Goal: Task Accomplishment & Management: Manage account settings

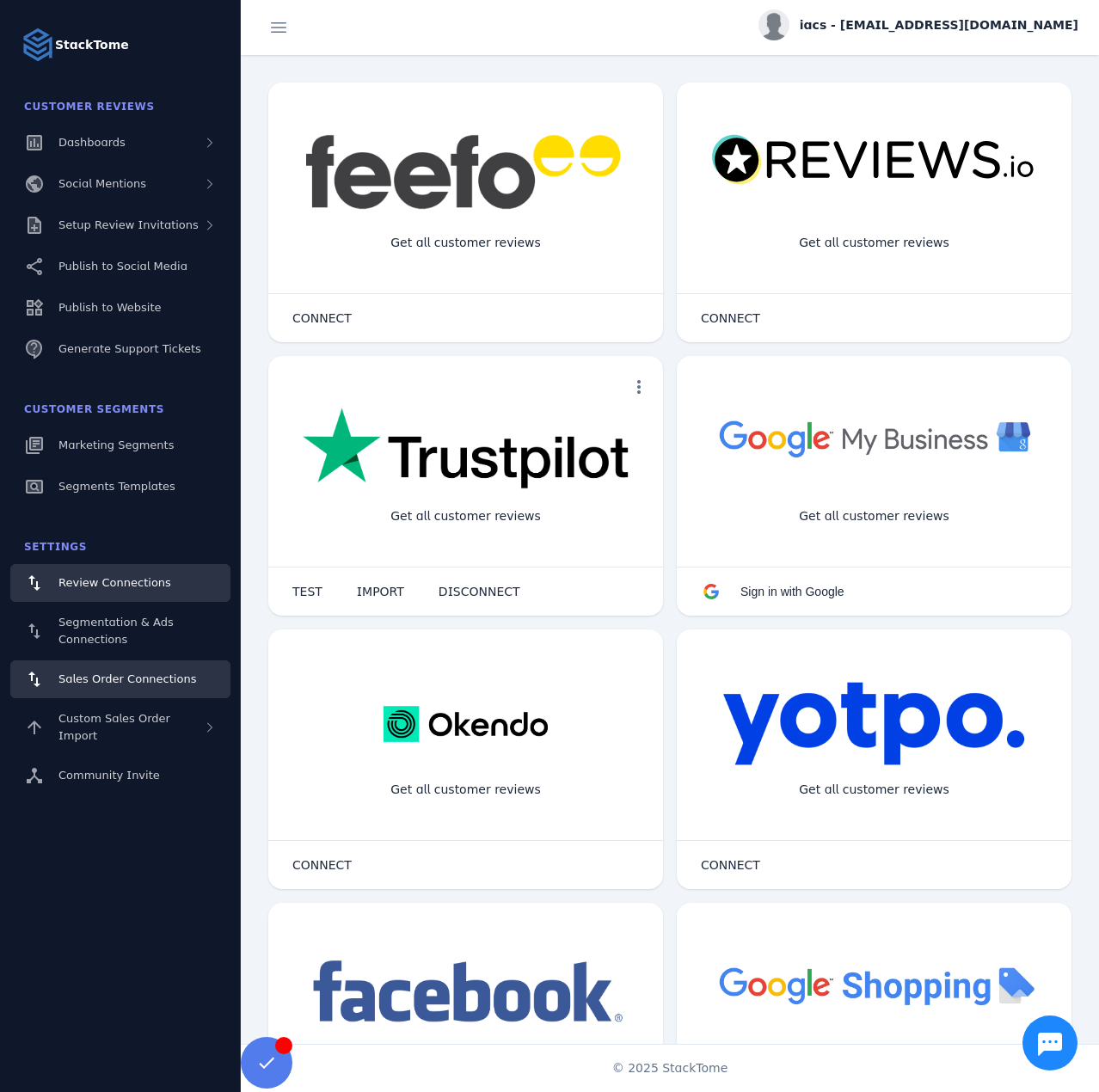
click at [122, 678] on span "Sales Order Connections" at bounding box center [127, 679] width 138 height 13
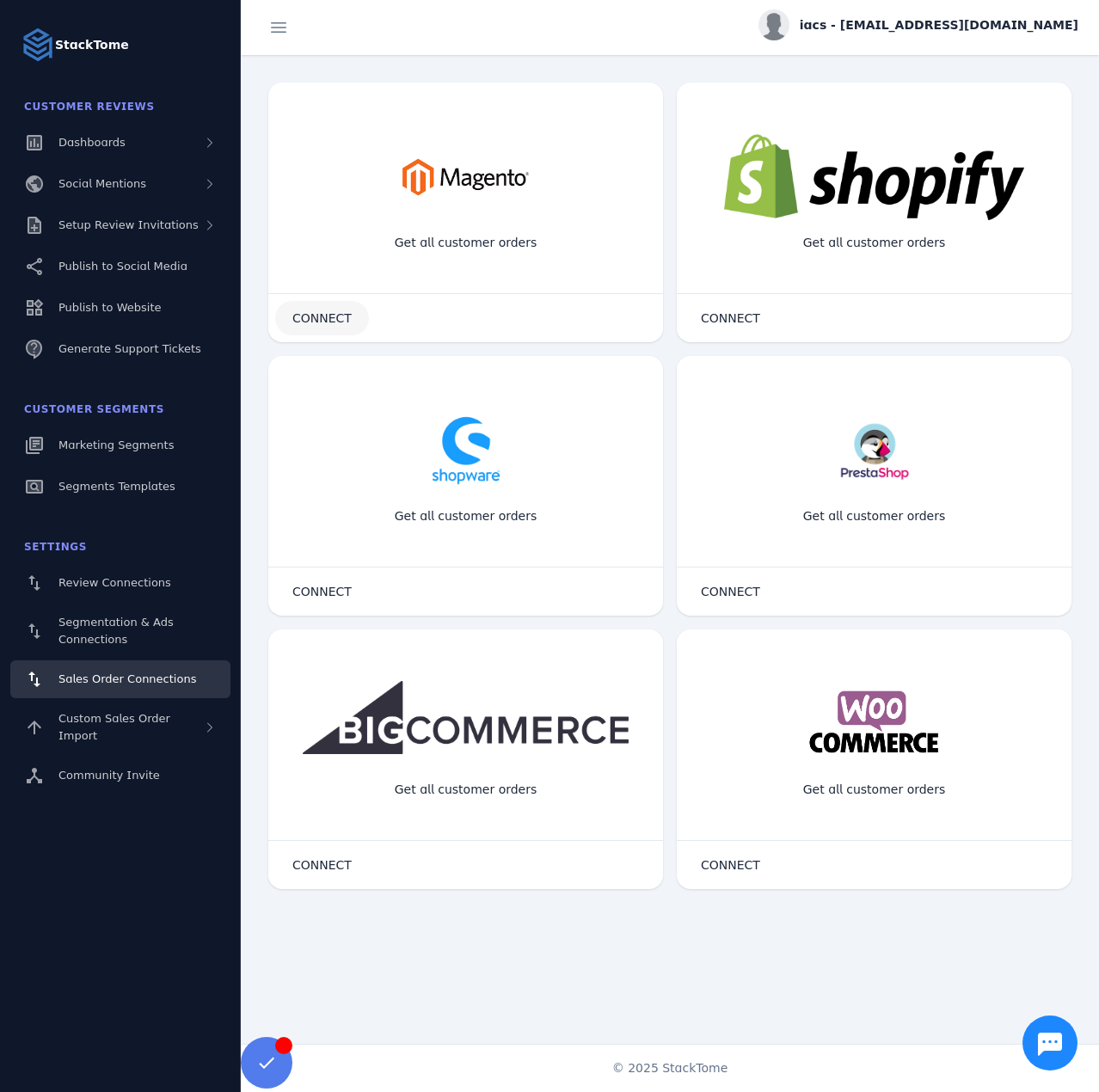
click at [334, 327] on span at bounding box center [321, 317] width 94 height 41
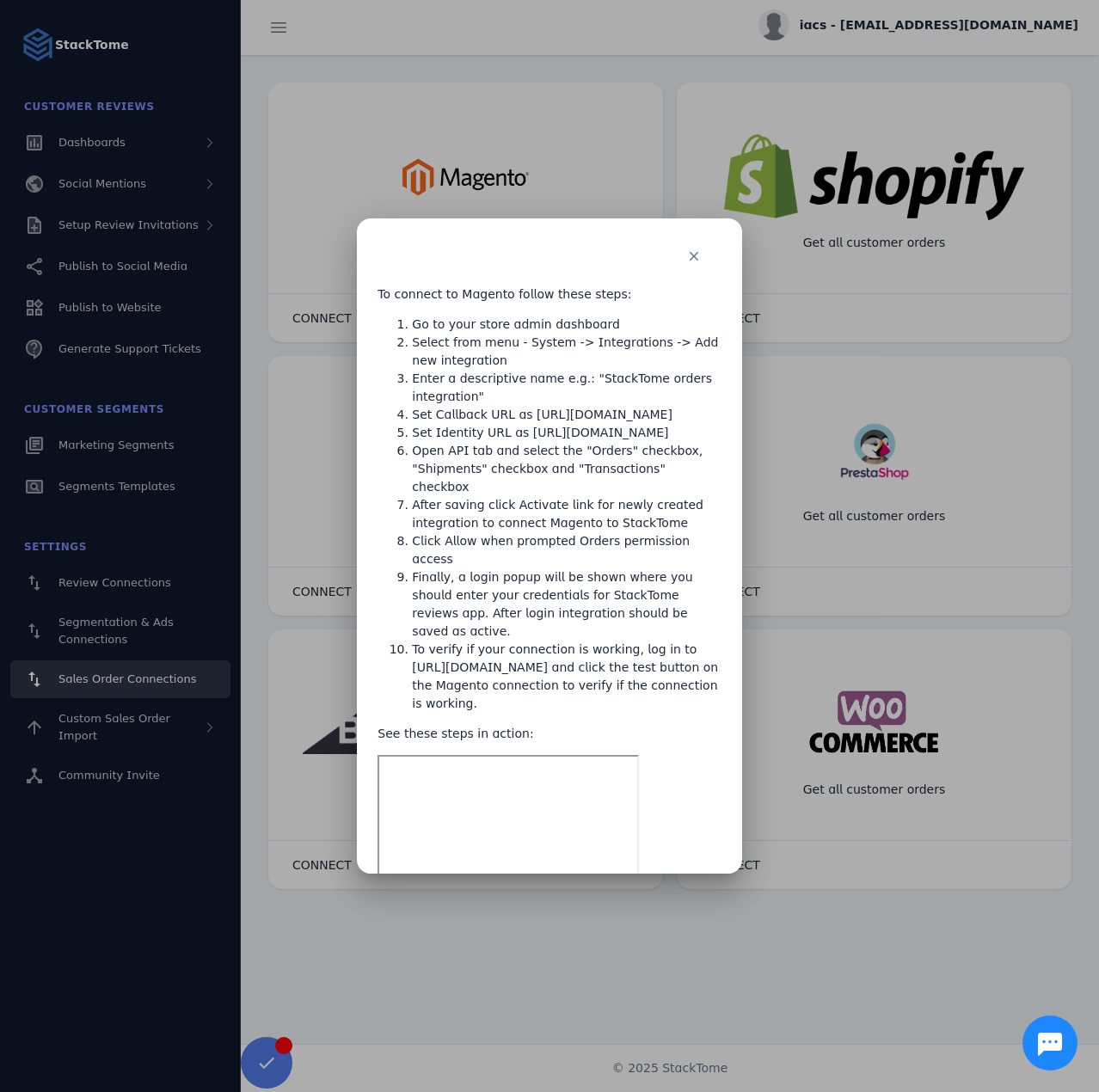
click at [925, 50] on div at bounding box center [550, 546] width 1099 height 1092
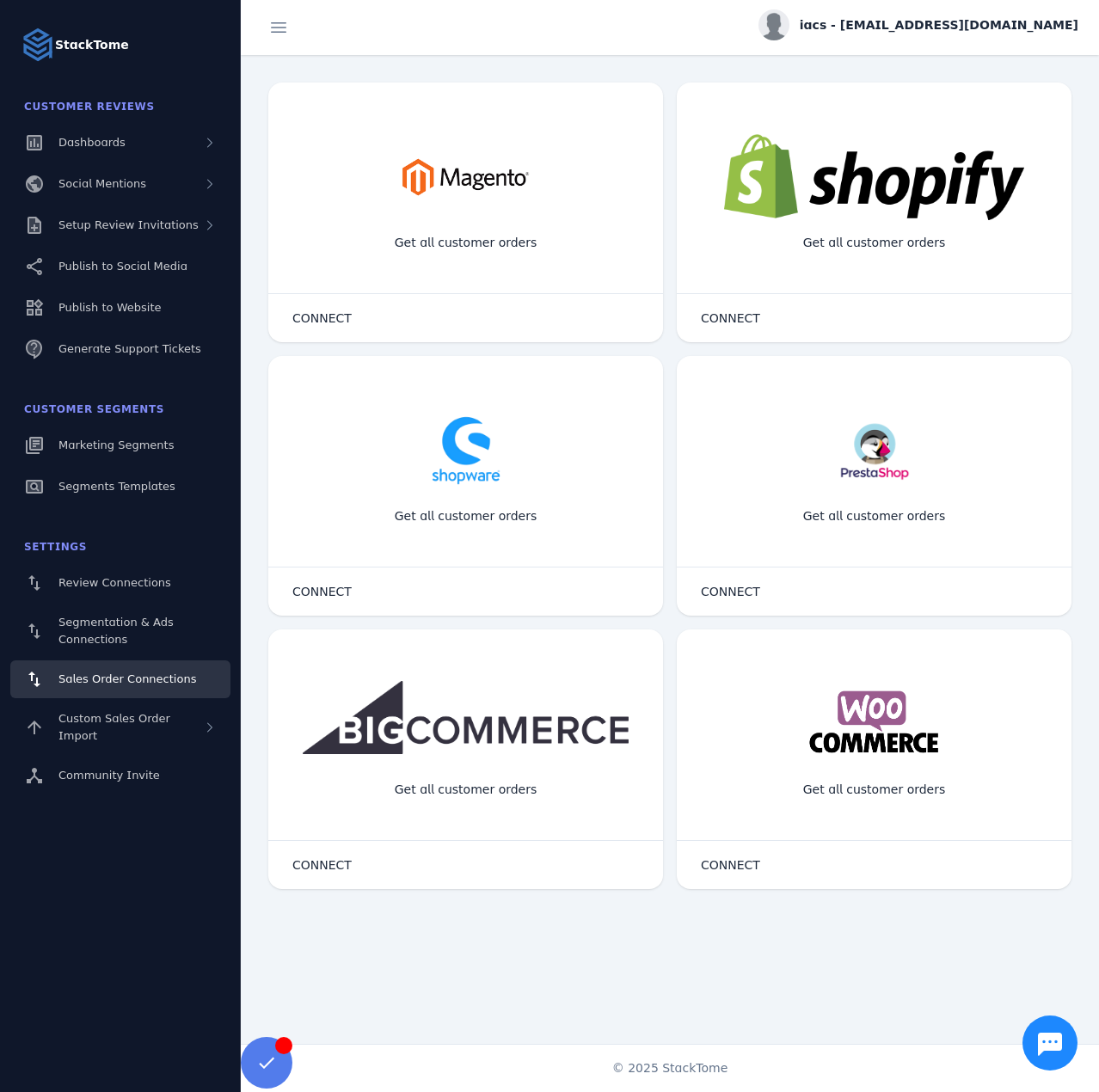
click at [949, 23] on span "iacs - [EMAIL_ADDRESS][DOMAIN_NAME]" at bounding box center [938, 25] width 279 height 18
click at [307, 314] on span "TEST" at bounding box center [308, 317] width 30 height 12
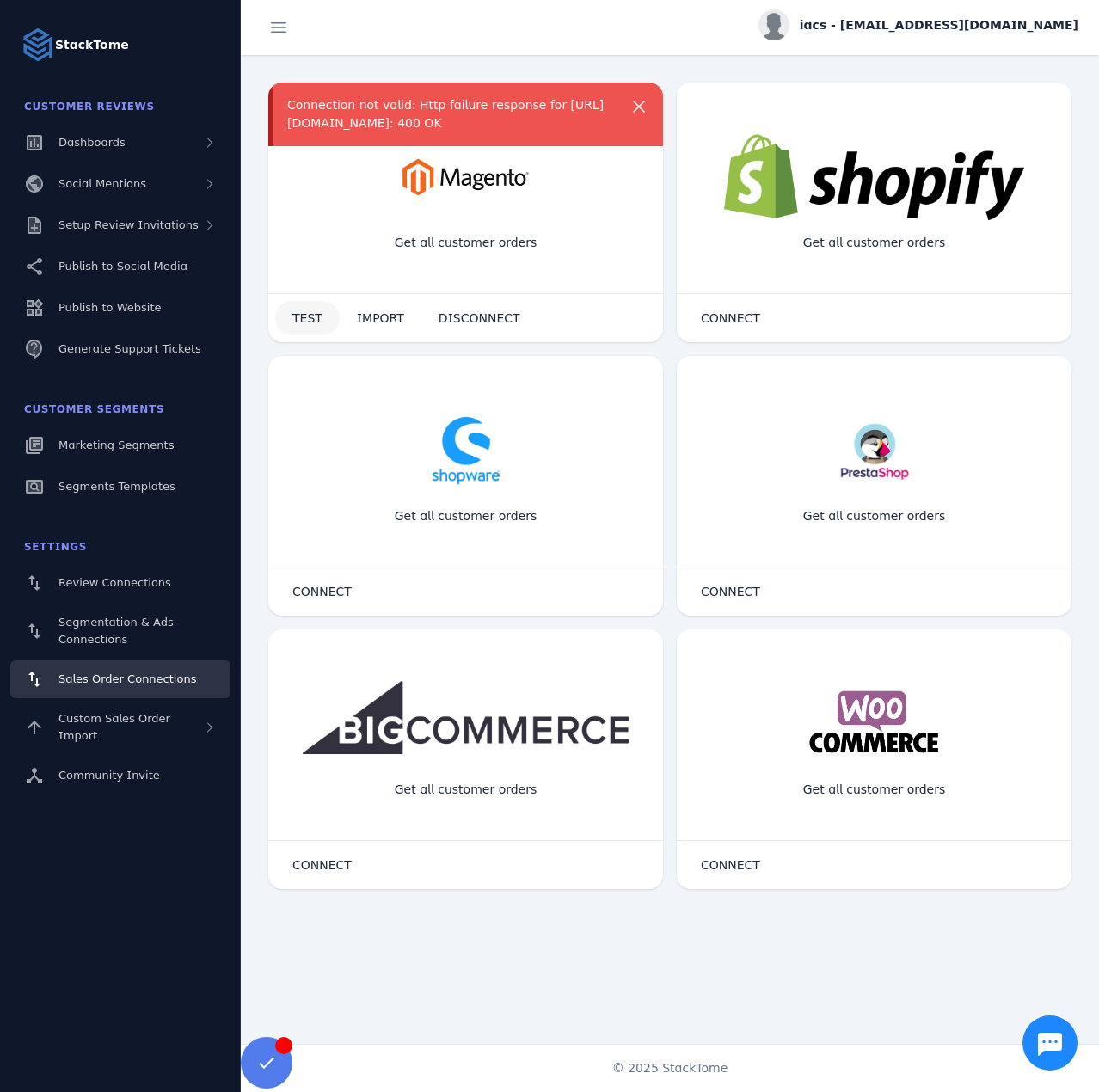
click at [307, 314] on span "TEST" at bounding box center [308, 317] width 30 height 12
click at [482, 327] on span at bounding box center [479, 317] width 116 height 41
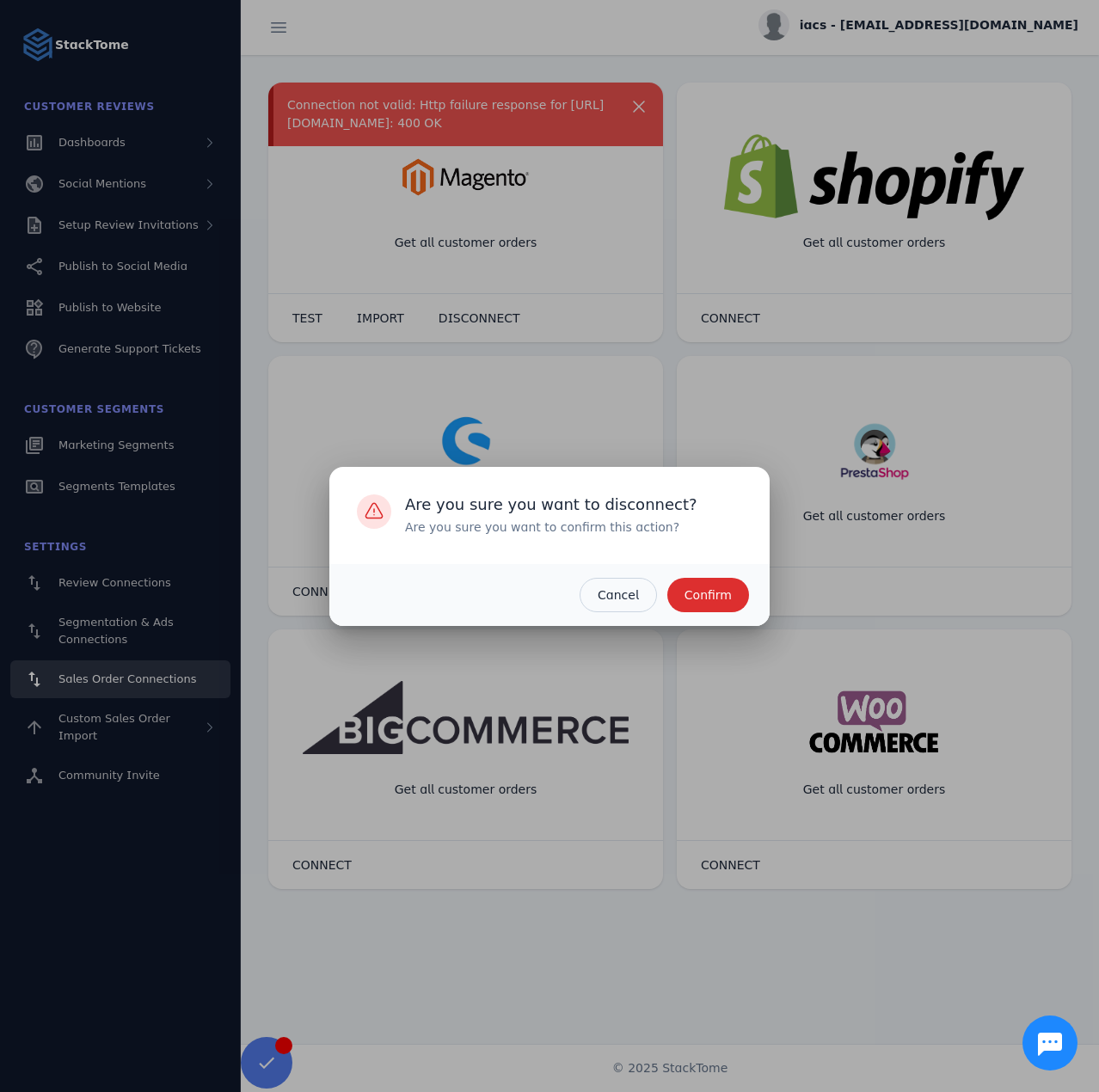
click at [707, 600] on span "Confirm" at bounding box center [708, 595] width 48 height 12
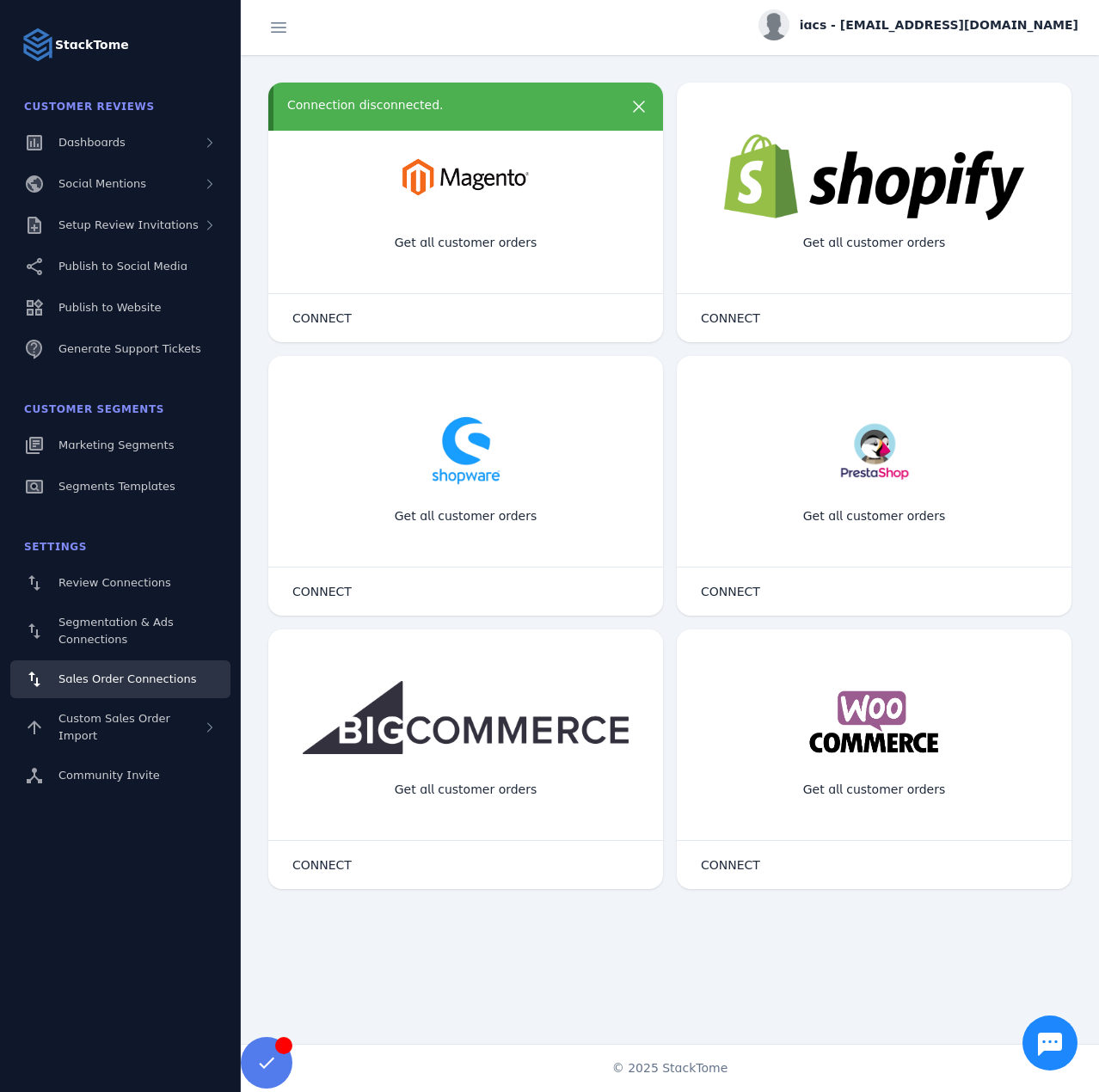
click at [409, 104] on div "Connection disconnected." at bounding box center [450, 105] width 326 height 18
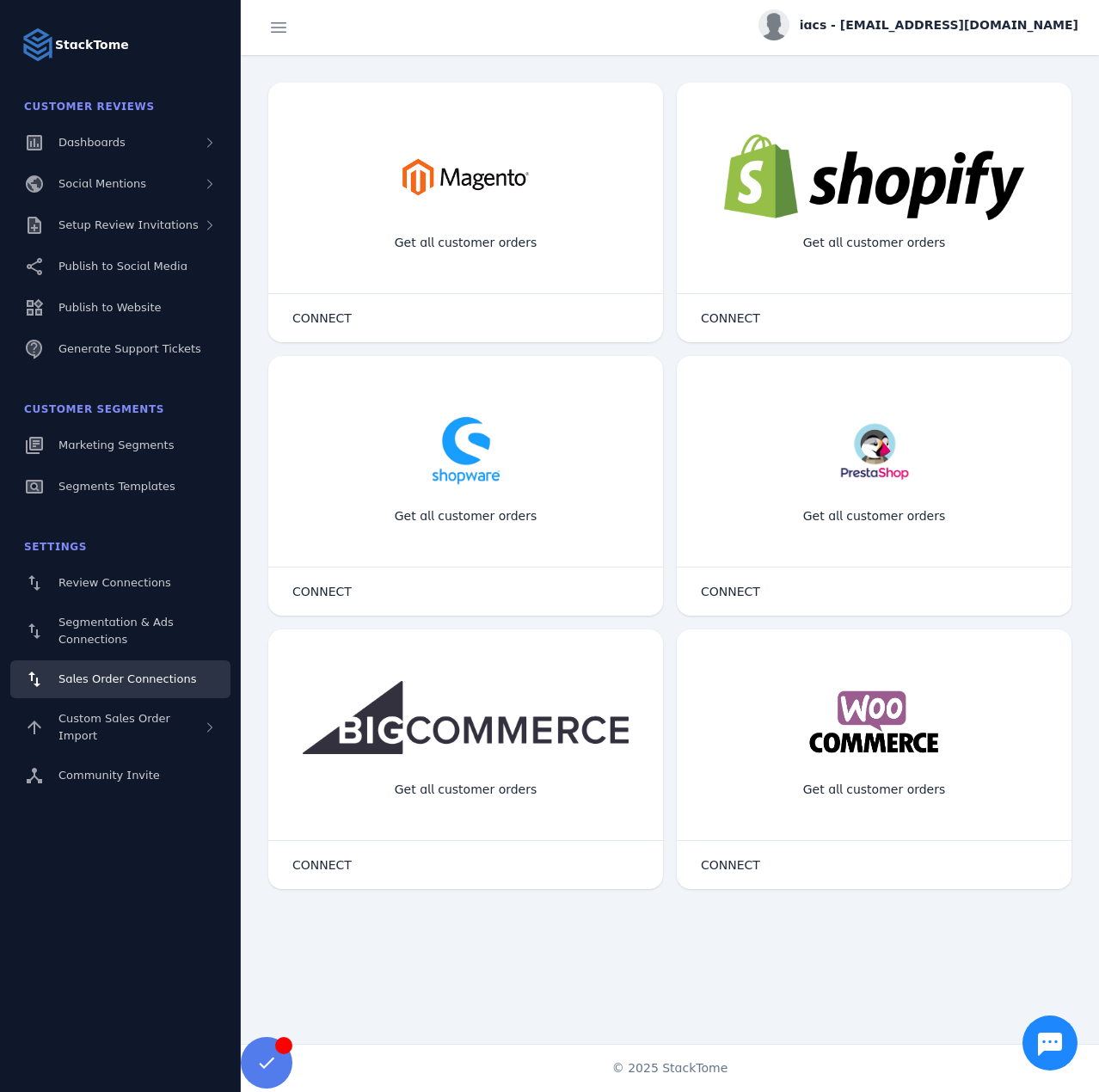
click at [933, 29] on span "iacs - [EMAIL_ADDRESS][DOMAIN_NAME]" at bounding box center [938, 25] width 279 height 18
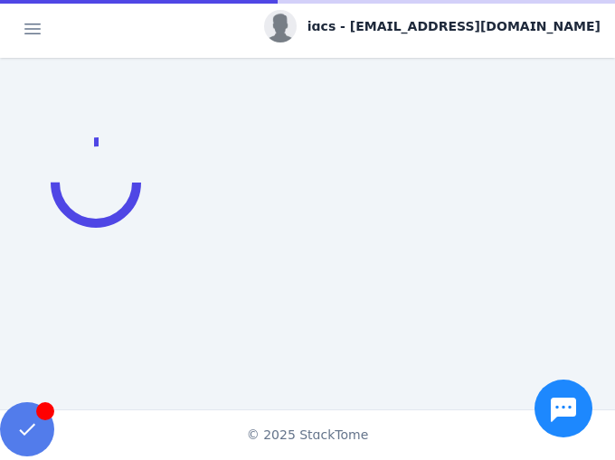
scroll to position [365, 0]
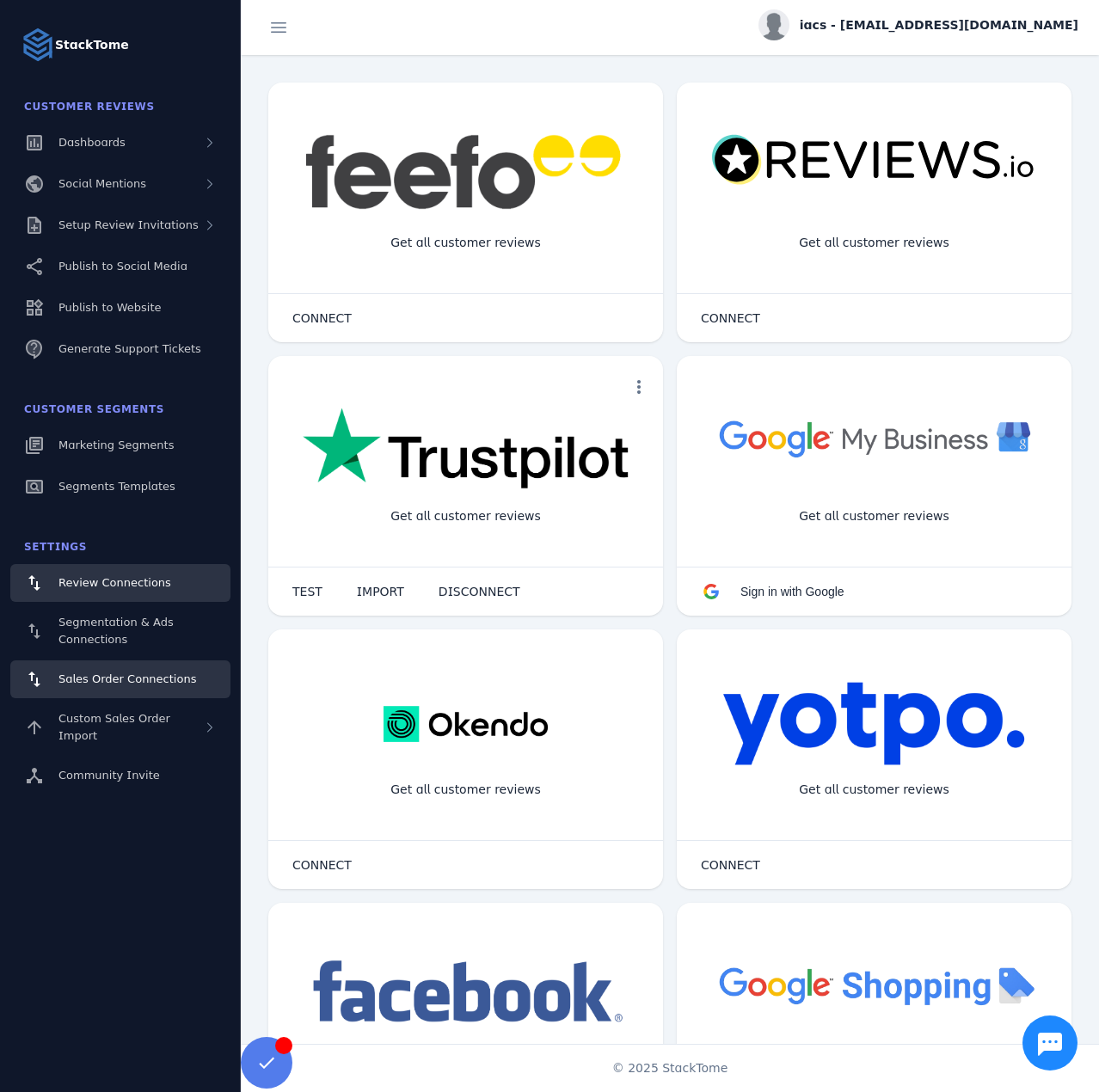
click at [123, 673] on span "Sales Order Connections" at bounding box center [127, 679] width 138 height 13
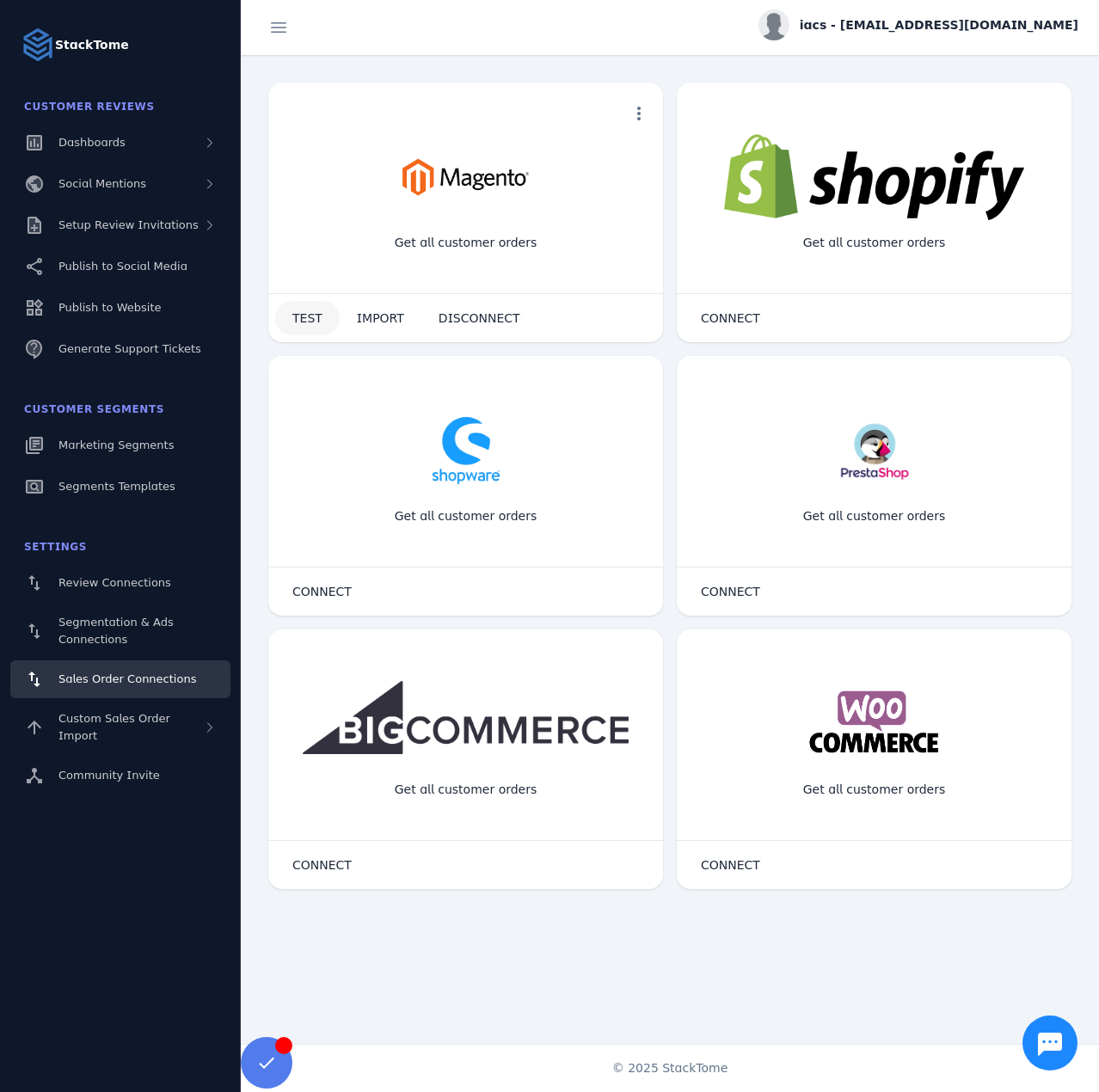
click at [293, 316] on span "TEST" at bounding box center [308, 317] width 30 height 12
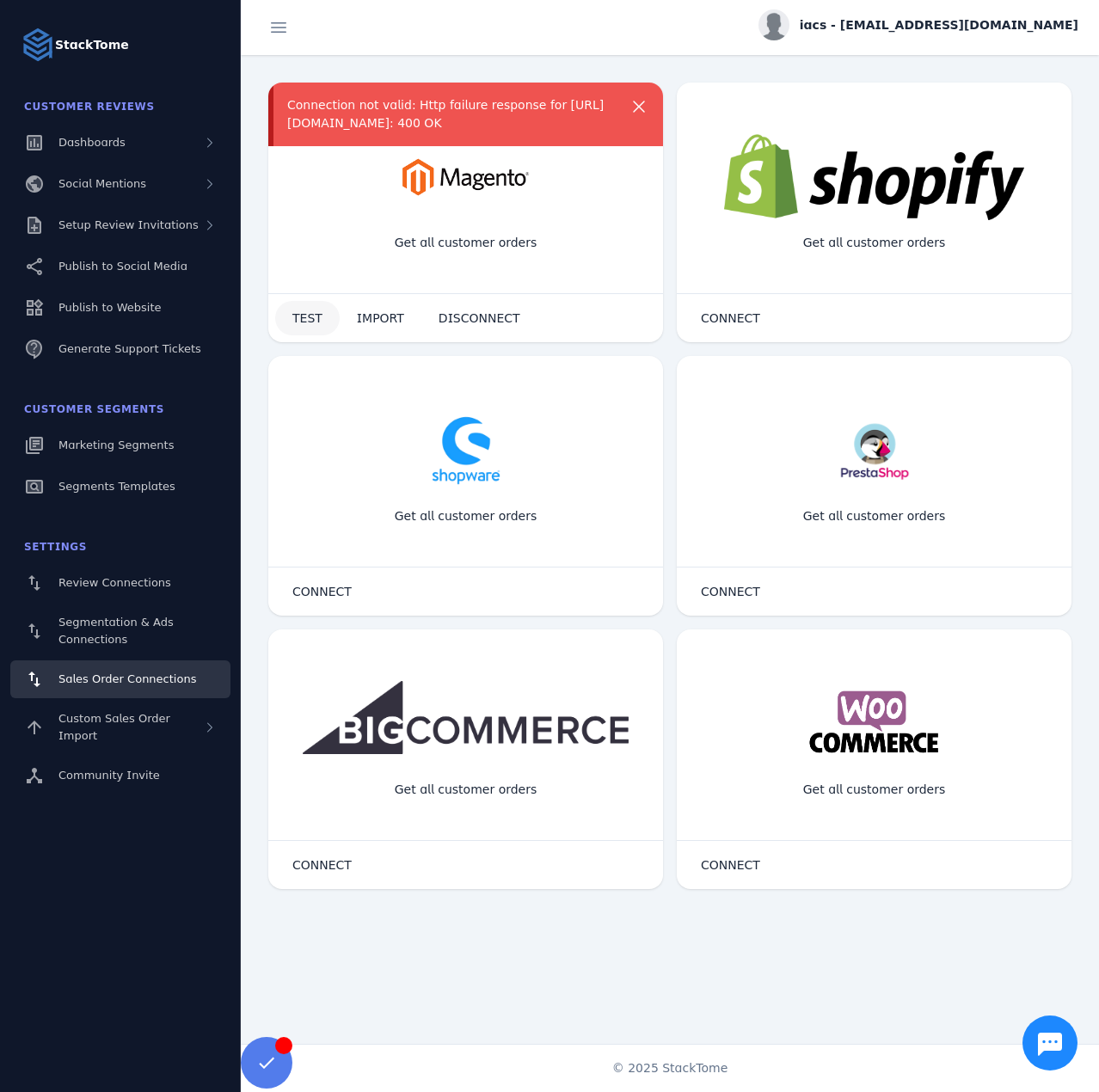
click at [303, 329] on span at bounding box center [307, 317] width 65 height 41
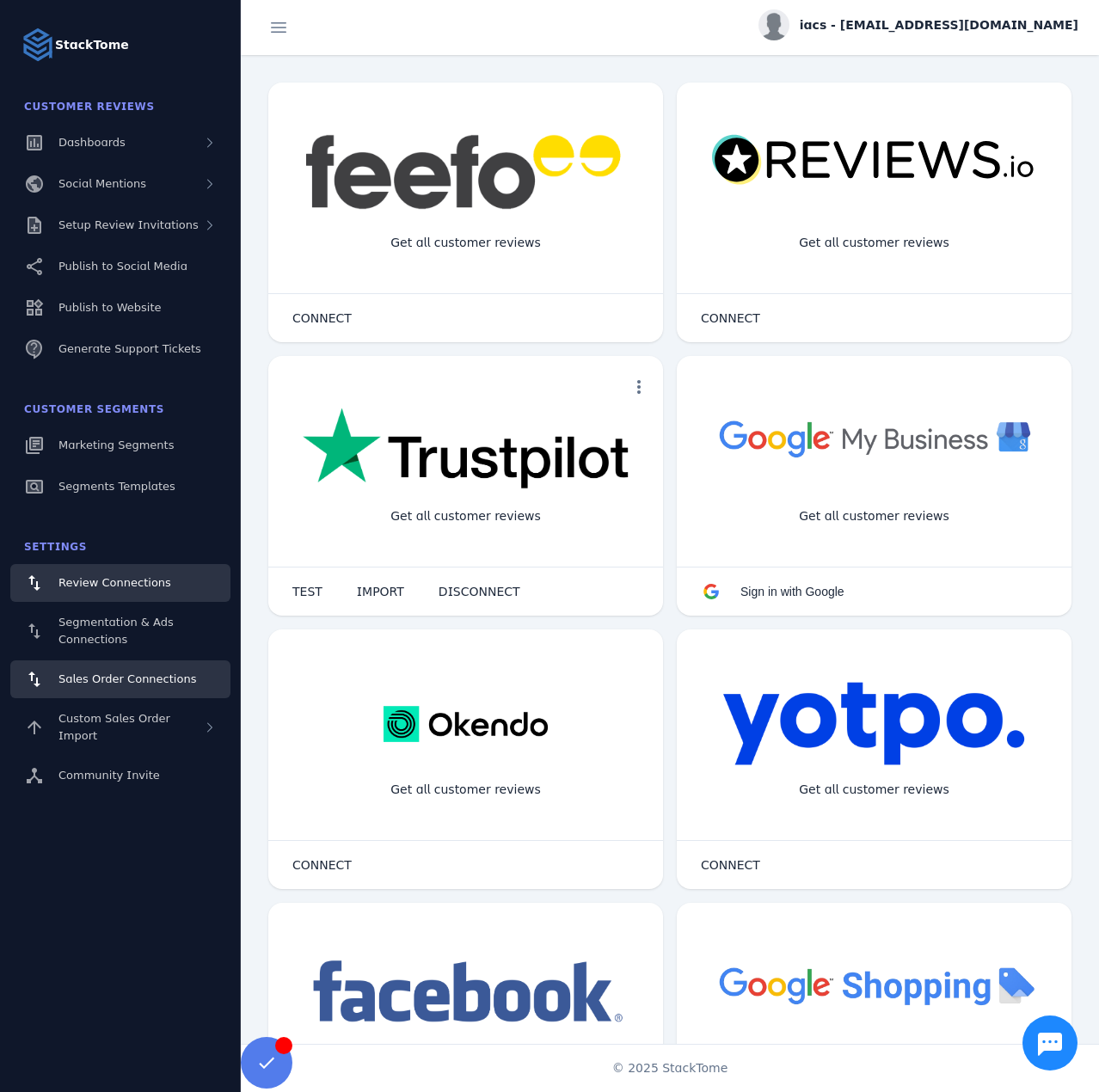
click at [130, 675] on span "Sales Order Connections" at bounding box center [127, 679] width 138 height 13
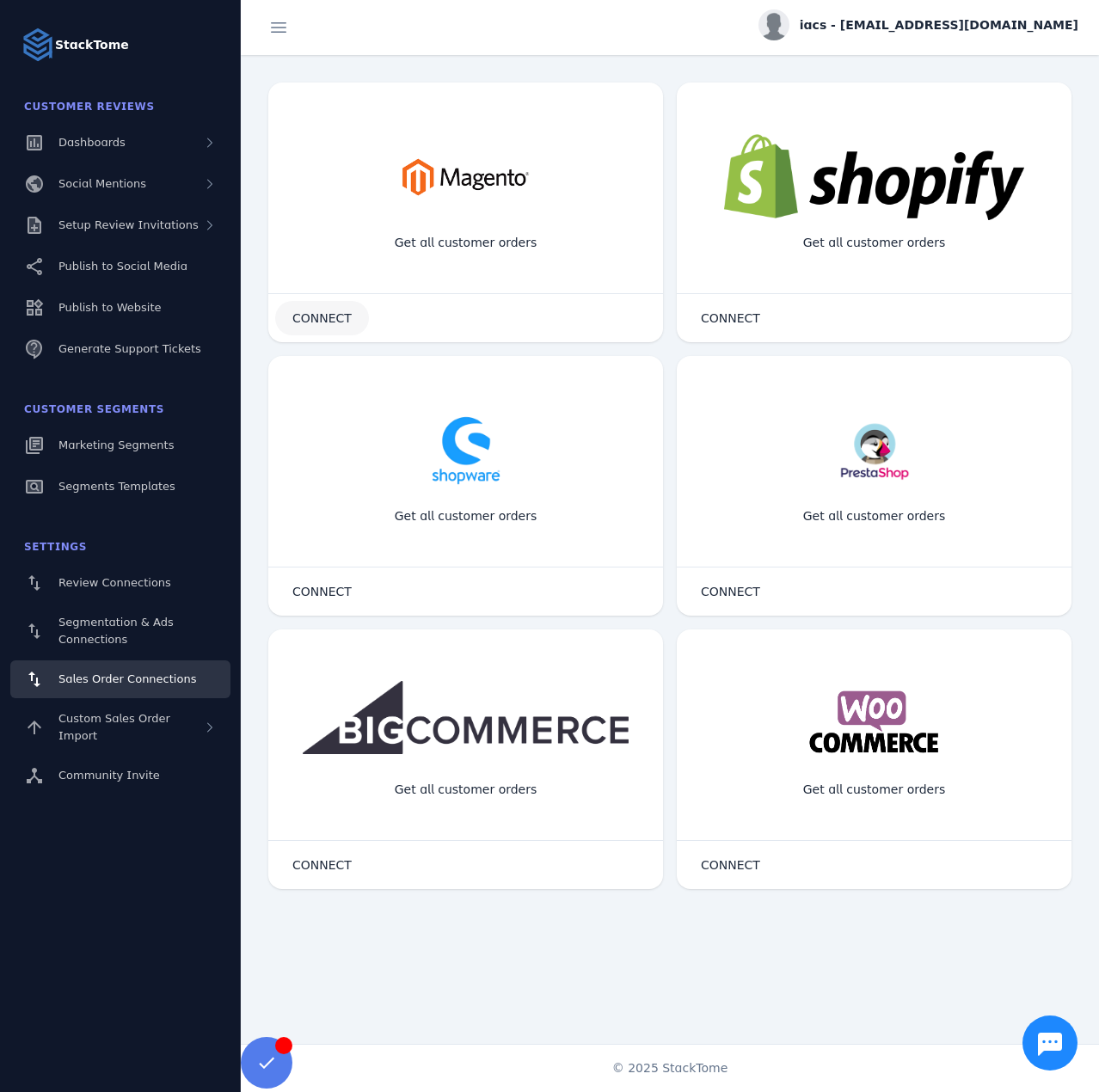
click at [326, 319] on span "CONNECT" at bounding box center [322, 317] width 59 height 12
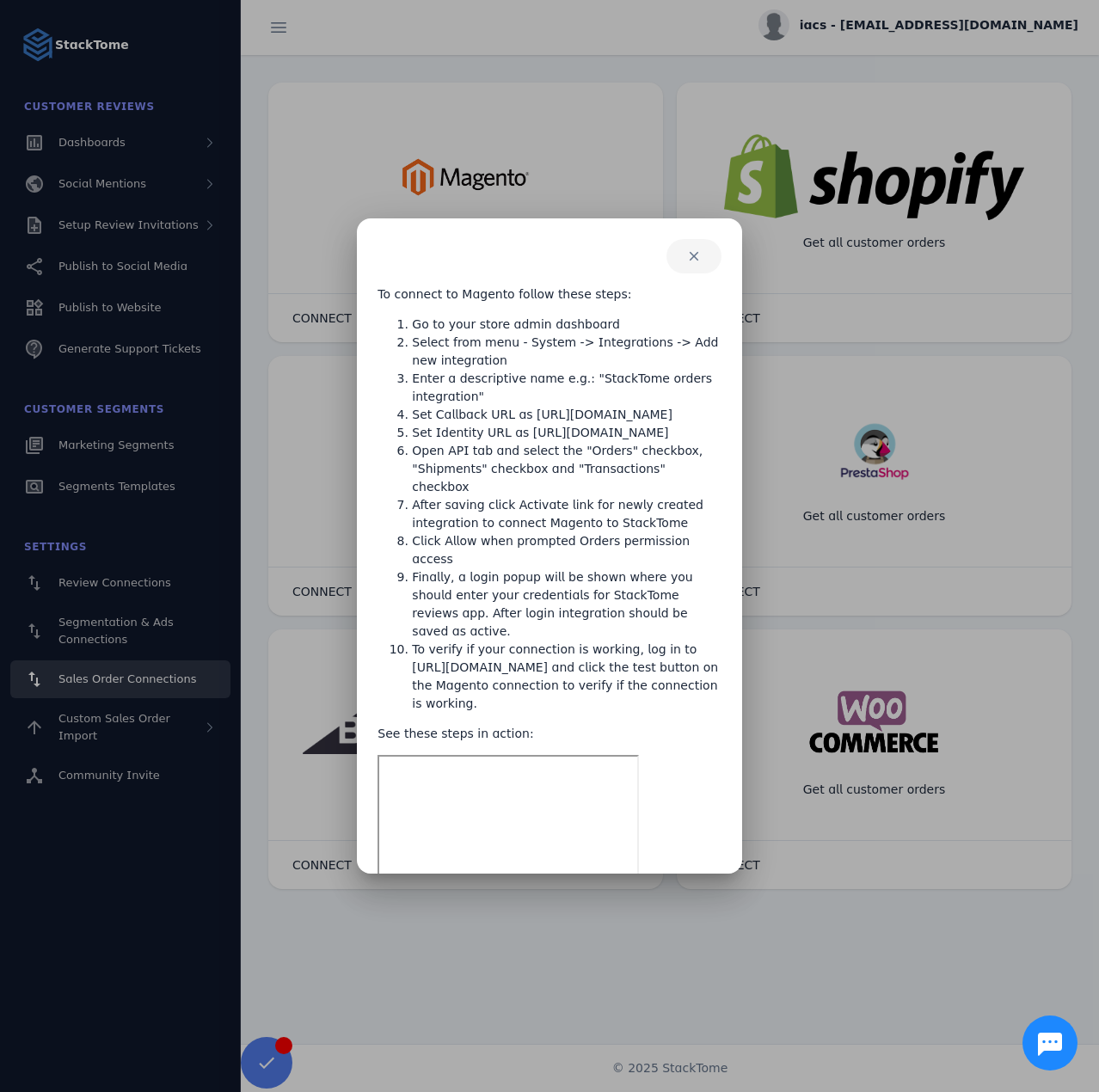
click at [691, 250] on span "button" at bounding box center [694, 256] width 55 height 41
